Goal: Information Seeking & Learning: Understand process/instructions

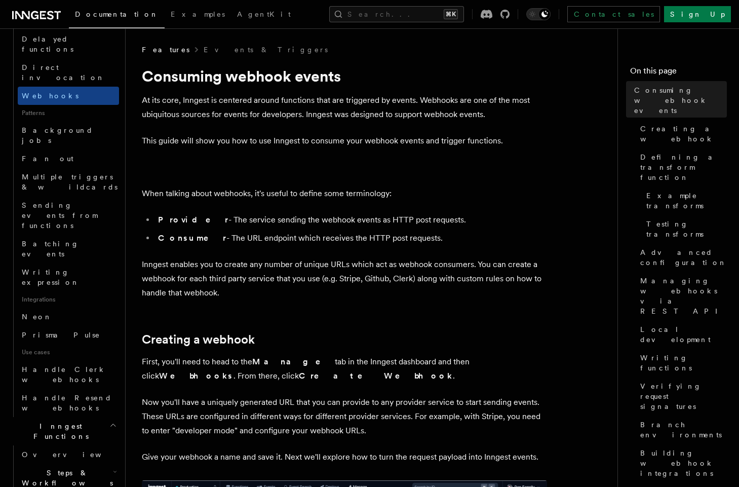
scroll to position [561, 0]
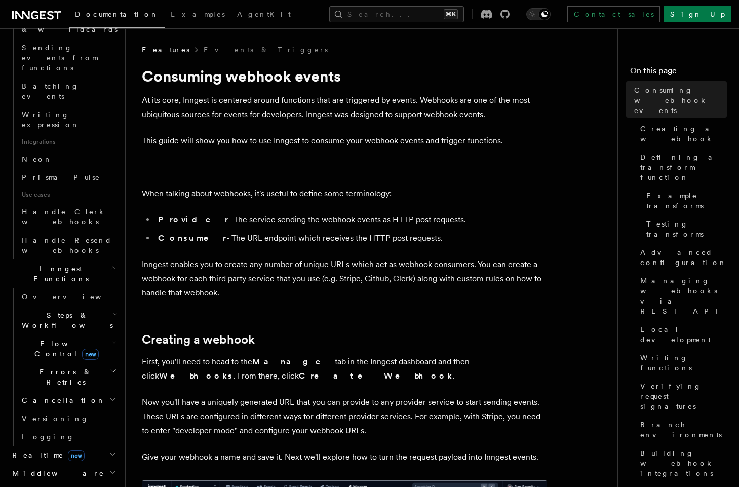
click at [33, 450] on span "Realtime new" at bounding box center [46, 455] width 76 height 10
click at [44, 469] on span "Overview" at bounding box center [74, 473] width 104 height 8
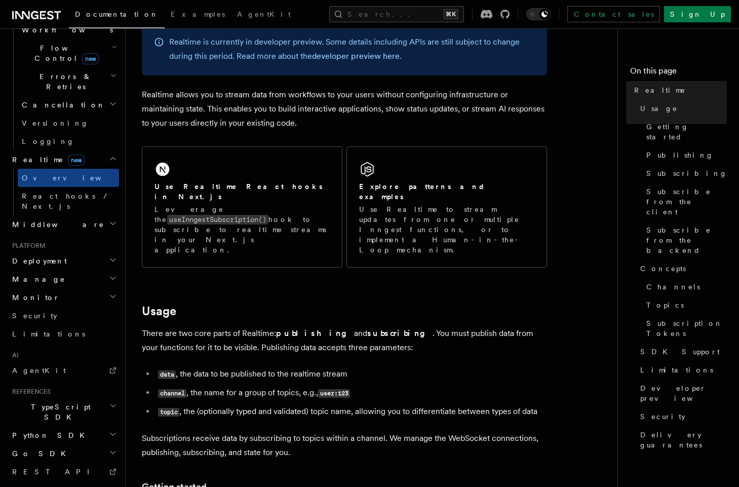
scroll to position [164, 0]
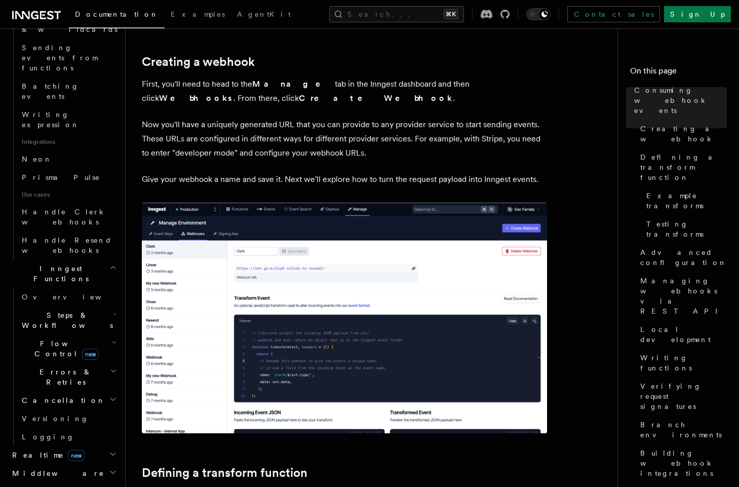
scroll to position [360, 0]
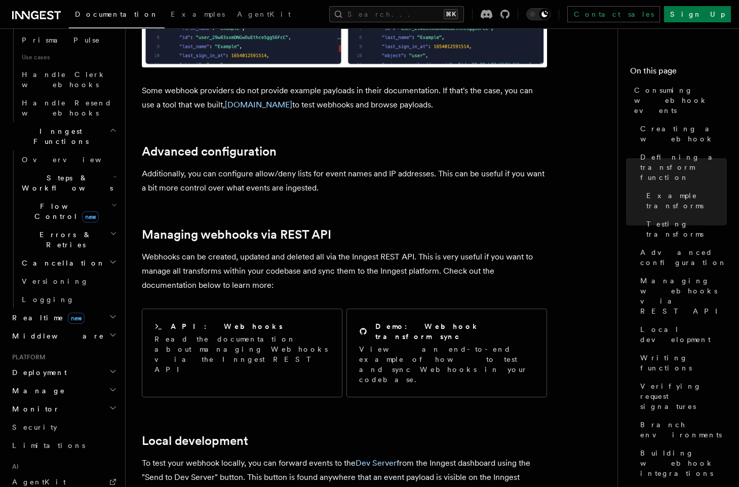
scroll to position [1984, 0]
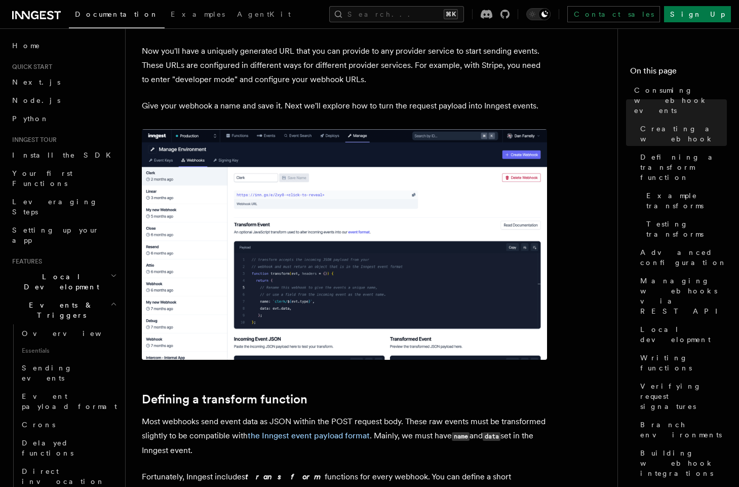
scroll to position [224, 0]
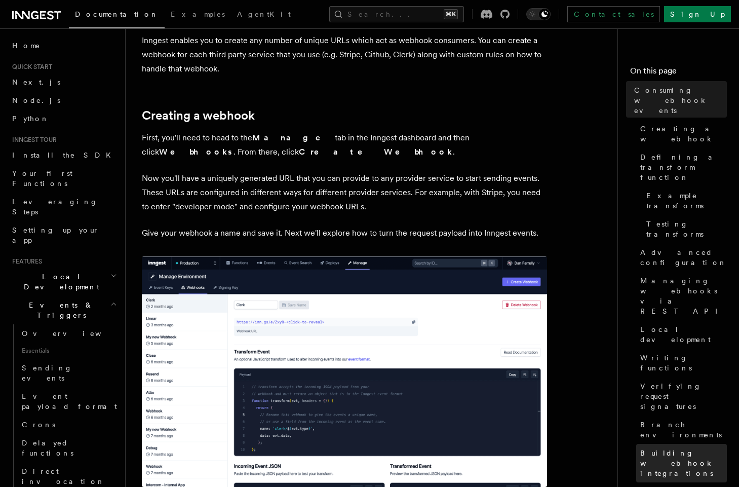
click at [653, 448] on span "Building webhook integrations" at bounding box center [683, 463] width 87 height 30
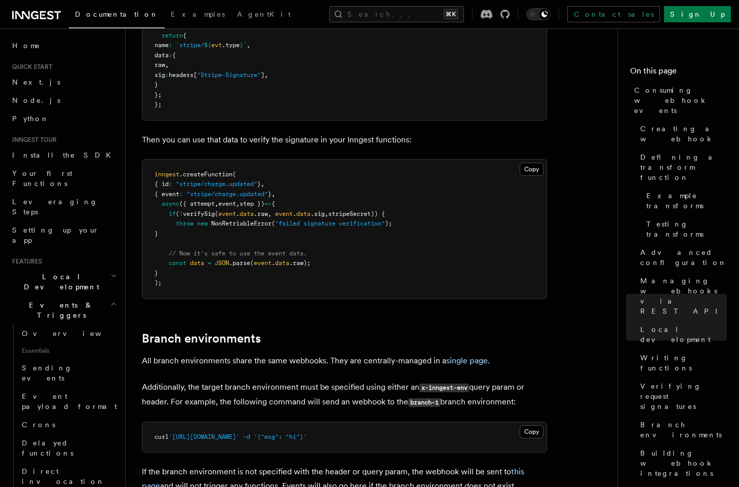
scroll to position [2970, 0]
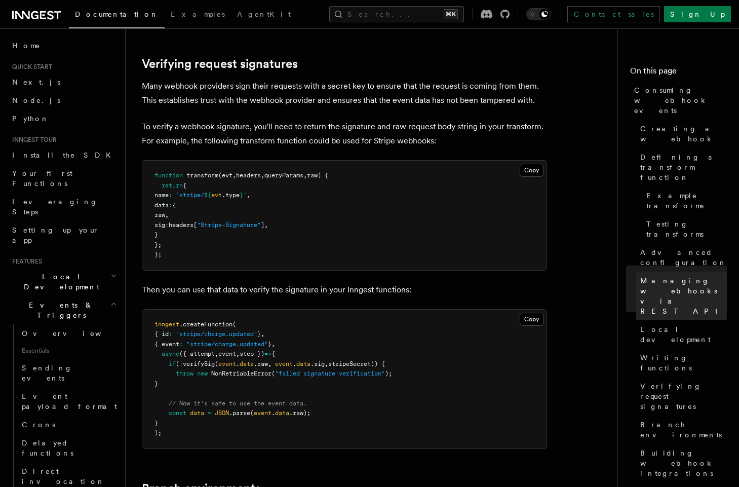
click at [656, 276] on span "Managing webhooks via REST API" at bounding box center [683, 296] width 87 height 41
